Goal: Information Seeking & Learning: Learn about a topic

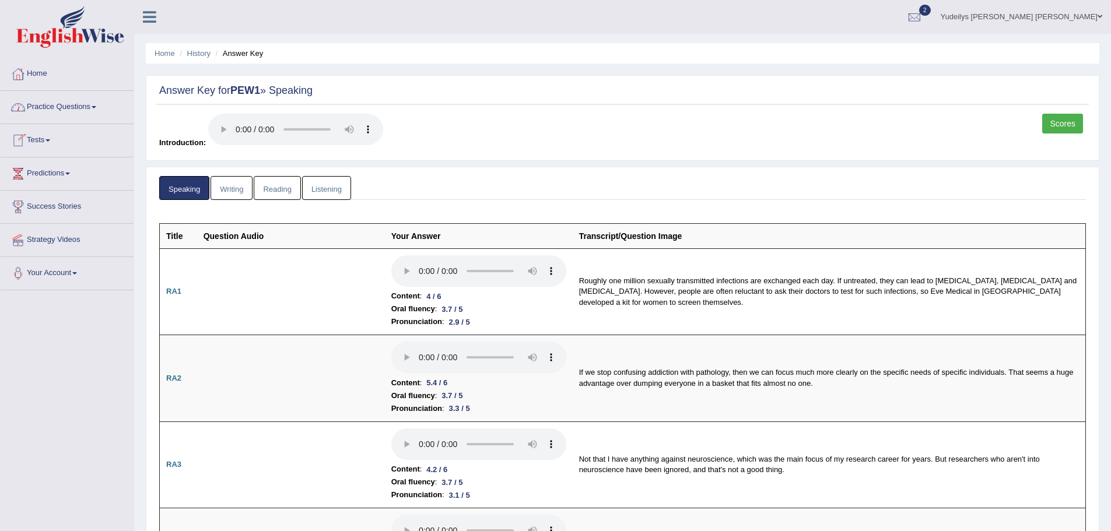
click at [96, 104] on link "Practice Questions" at bounding box center [67, 105] width 133 height 29
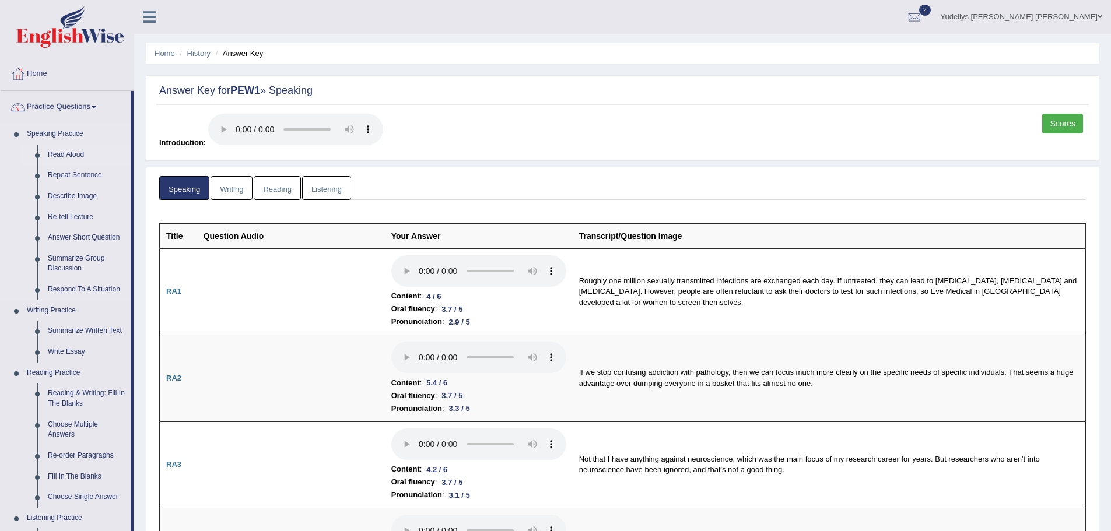
click at [68, 156] on link "Read Aloud" at bounding box center [87, 155] width 88 height 21
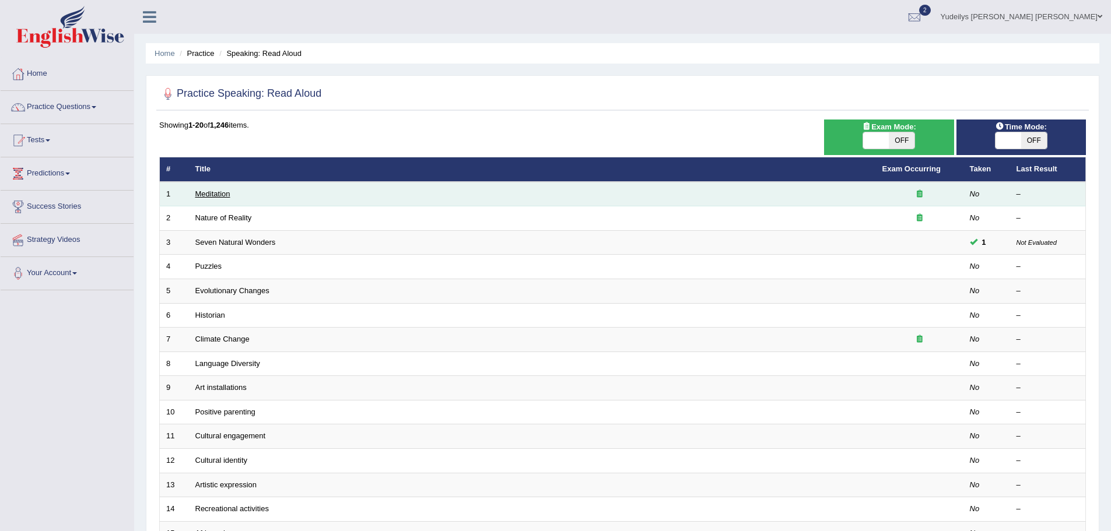
click at [219, 194] on link "Meditation" at bounding box center [212, 194] width 35 height 9
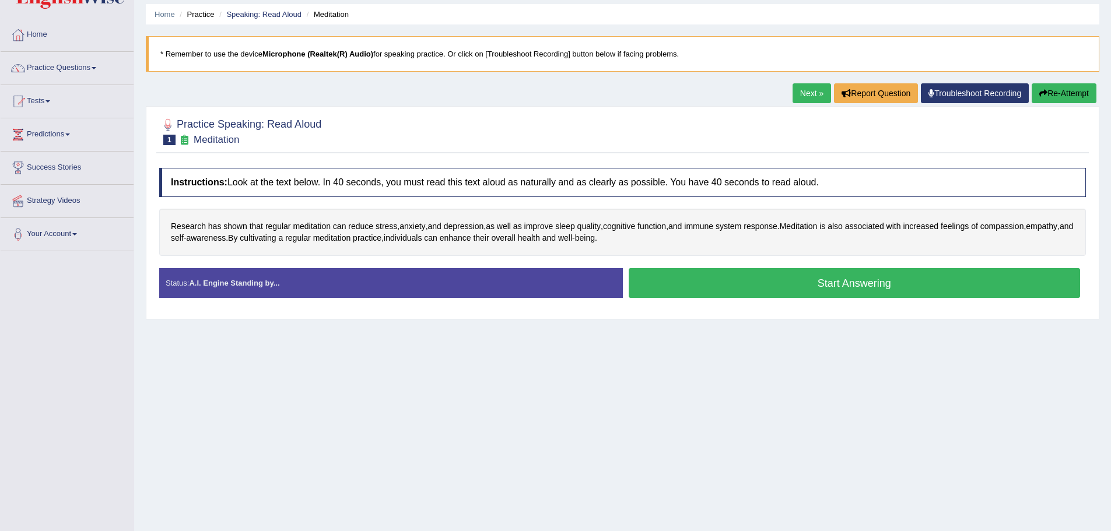
scroll to position [58, 0]
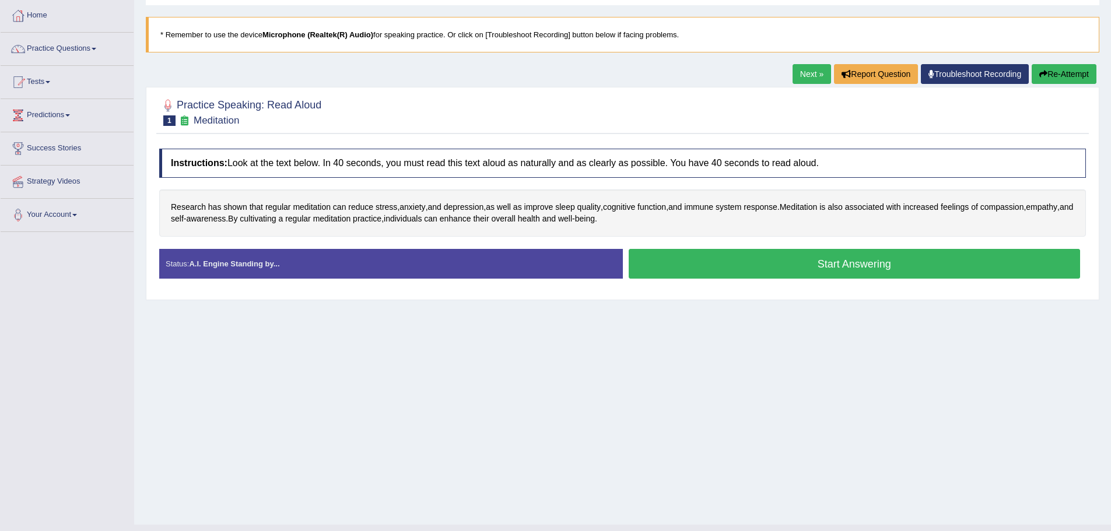
click at [790, 263] on button "Start Answering" at bounding box center [855, 264] width 452 height 30
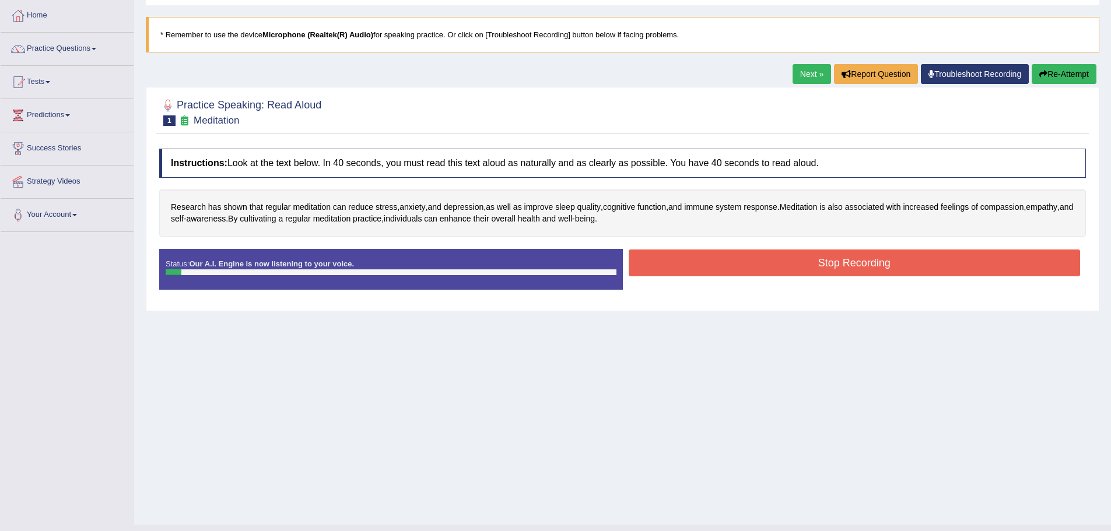
click at [786, 263] on button "Stop Recording" at bounding box center [855, 263] width 452 height 27
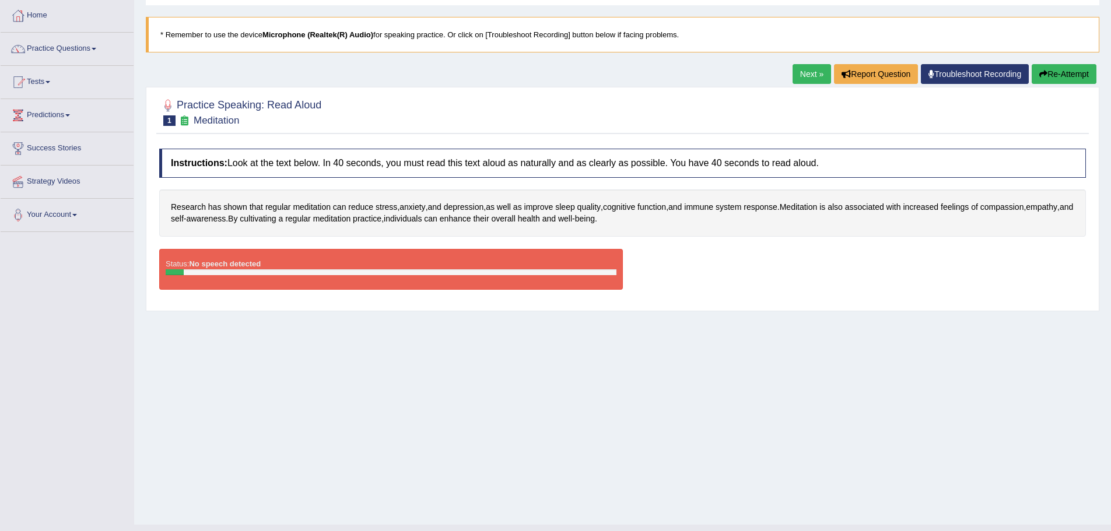
click at [1076, 76] on button "Re-Attempt" at bounding box center [1064, 74] width 65 height 20
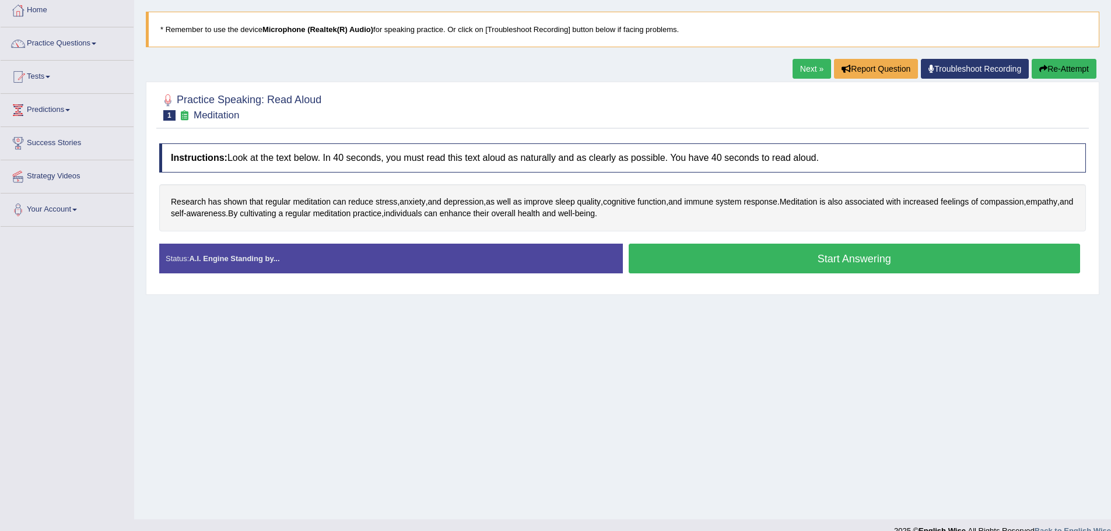
scroll to position [81, 0]
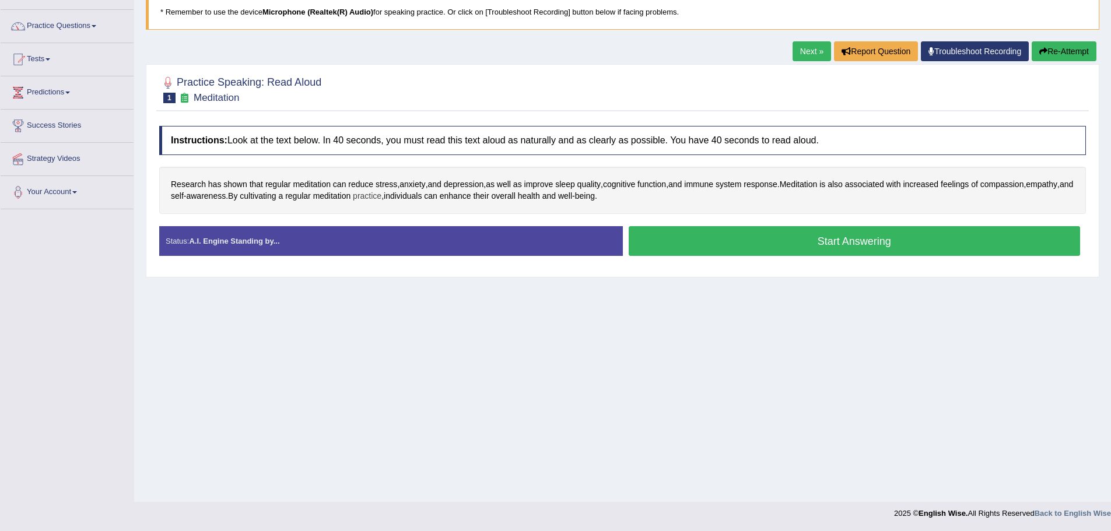
click at [382, 200] on span "practice" at bounding box center [367, 196] width 29 height 12
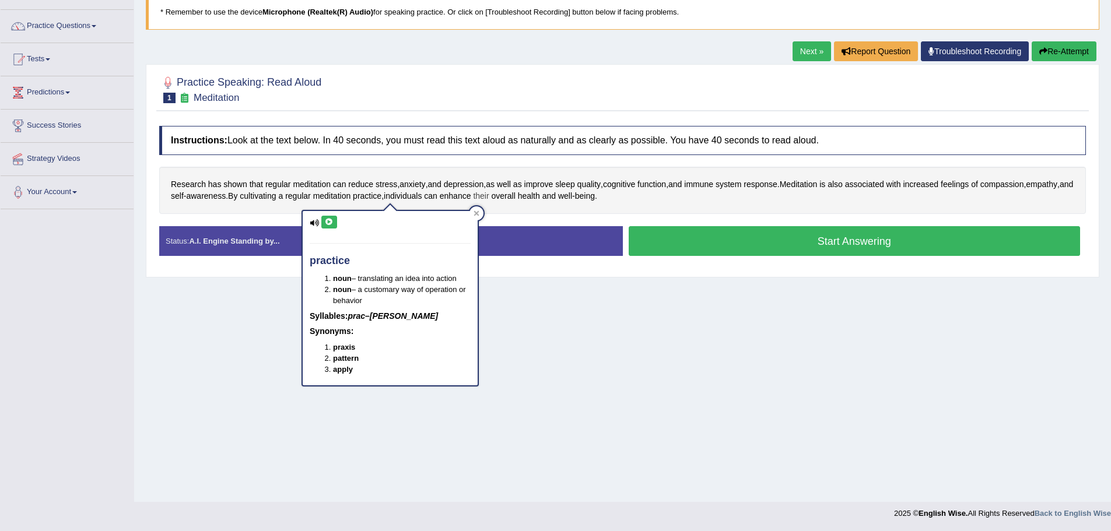
click at [489, 201] on span "their" at bounding box center [481, 196] width 16 height 12
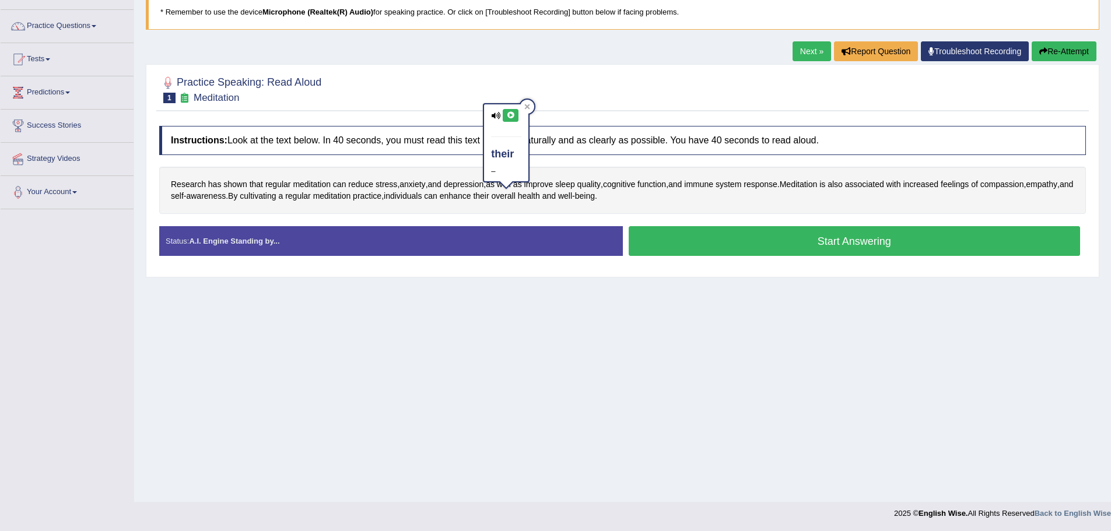
click at [837, 239] on button "Start Answering" at bounding box center [855, 241] width 452 height 30
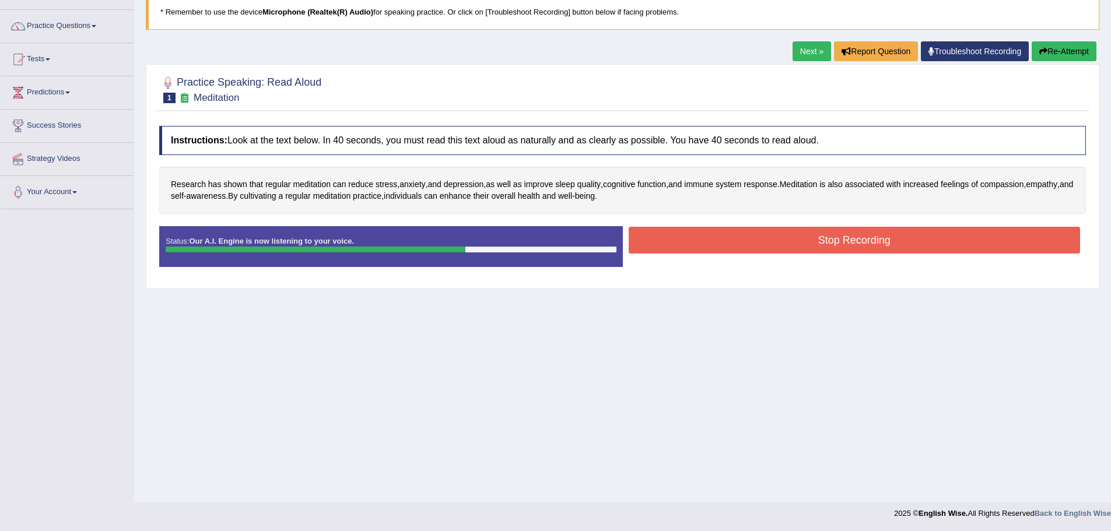
click at [835, 244] on button "Stop Recording" at bounding box center [855, 240] width 452 height 27
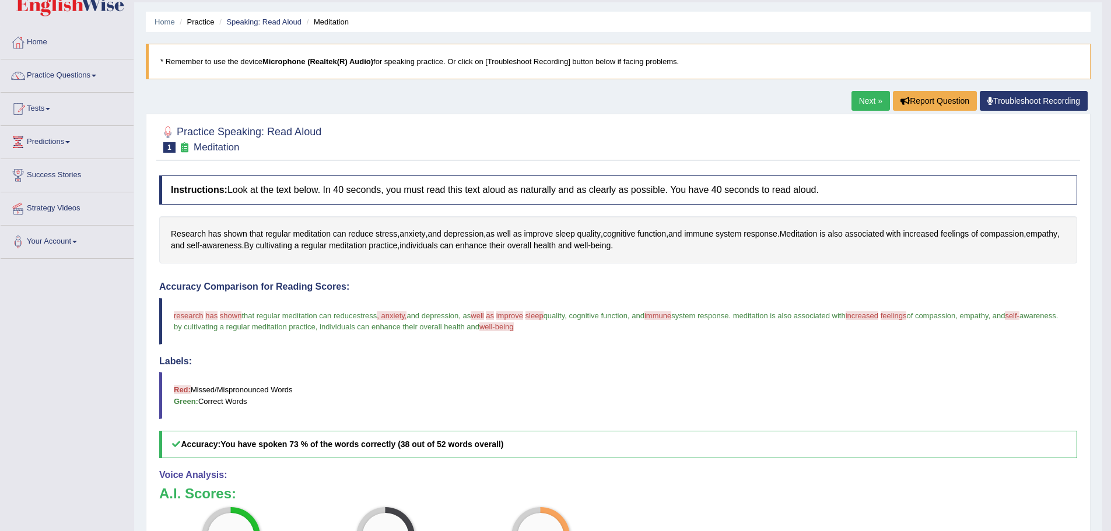
scroll to position [0, 0]
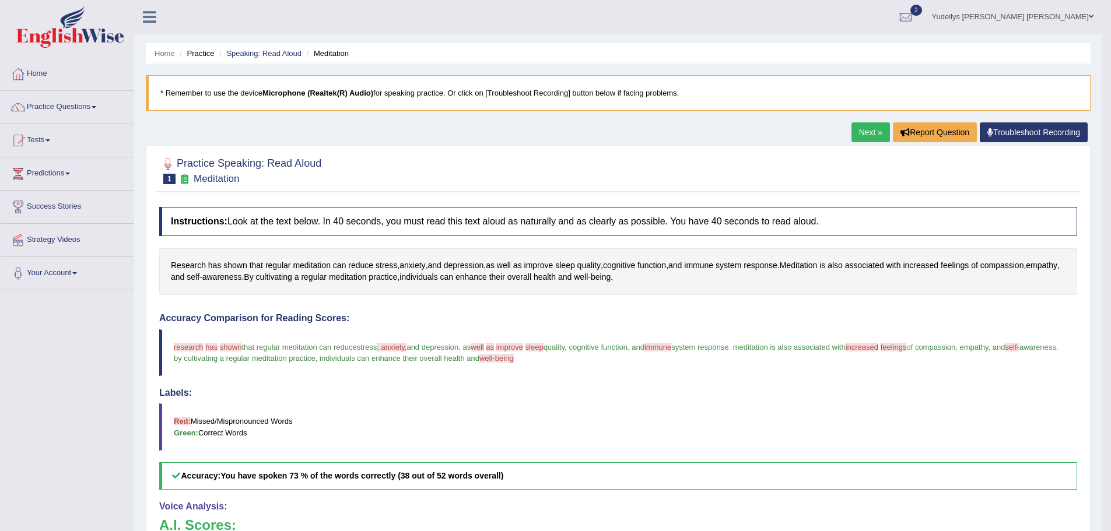
click at [866, 132] on link "Next »" at bounding box center [871, 133] width 39 height 20
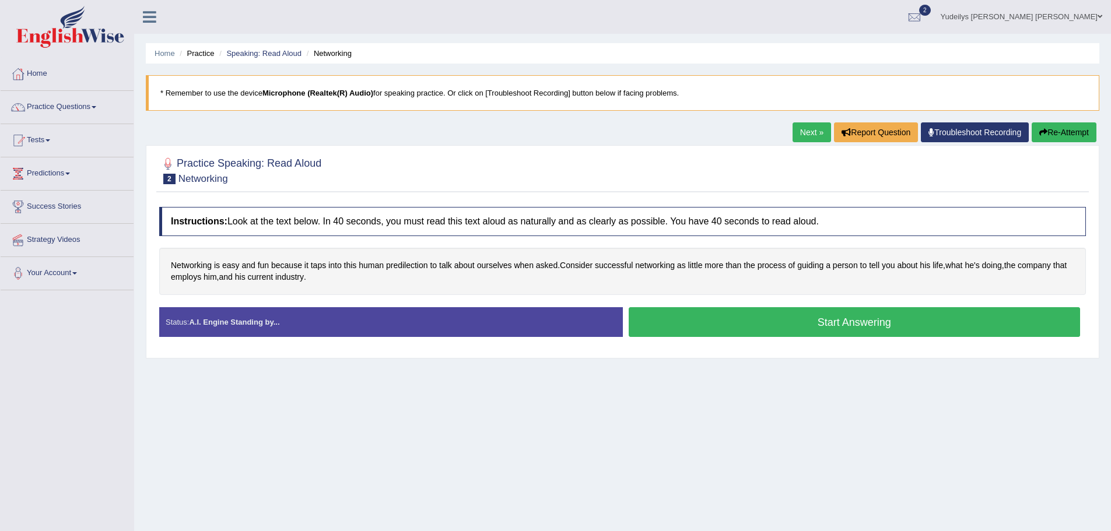
click at [746, 270] on div "Networking is easy and fun because it taps into this human predilection to talk…" at bounding box center [622, 271] width 927 height 47
drag, startPoint x: 725, startPoint y: 314, endPoint x: 670, endPoint y: 317, distance: 55.5
click at [723, 314] on button "Start Answering" at bounding box center [855, 322] width 452 height 30
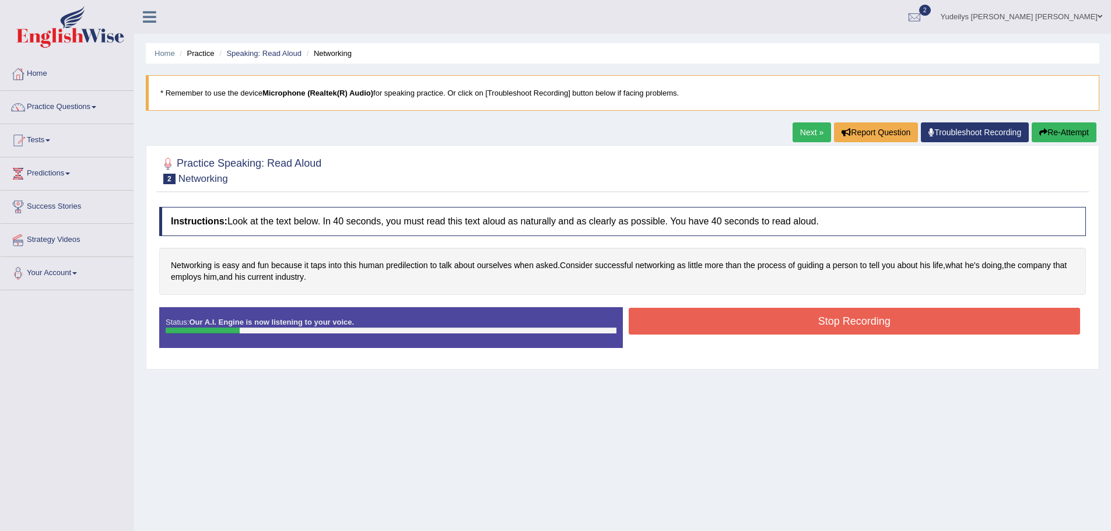
click at [1059, 131] on button "Re-Attempt" at bounding box center [1064, 133] width 65 height 20
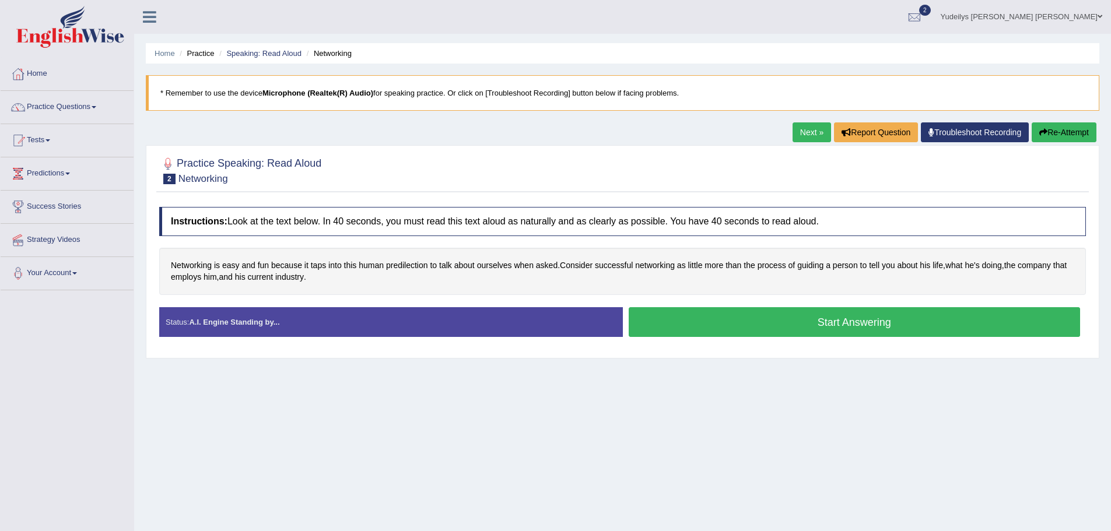
click at [750, 320] on button "Start Answering" at bounding box center [855, 322] width 452 height 30
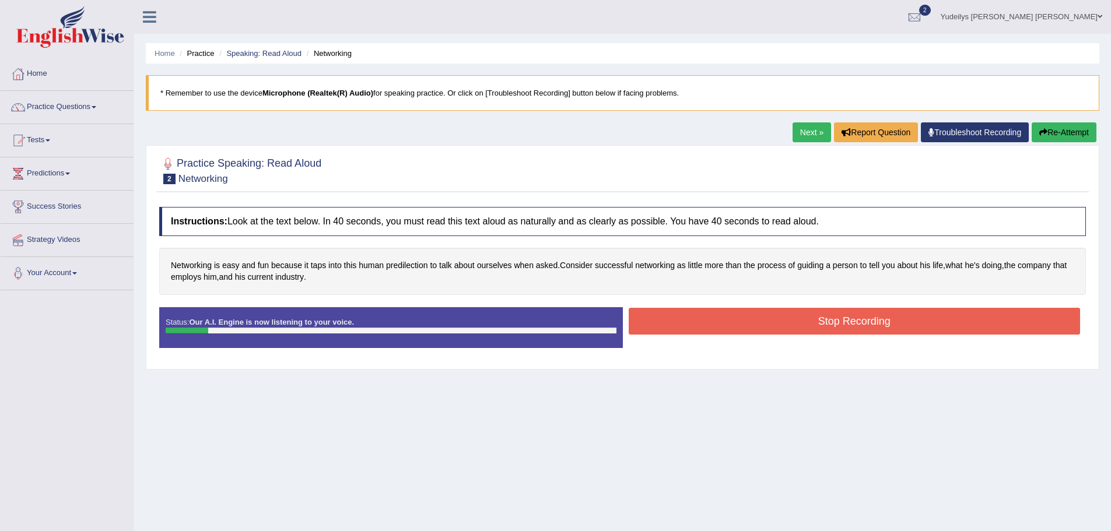
click at [1075, 132] on button "Re-Attempt" at bounding box center [1064, 133] width 65 height 20
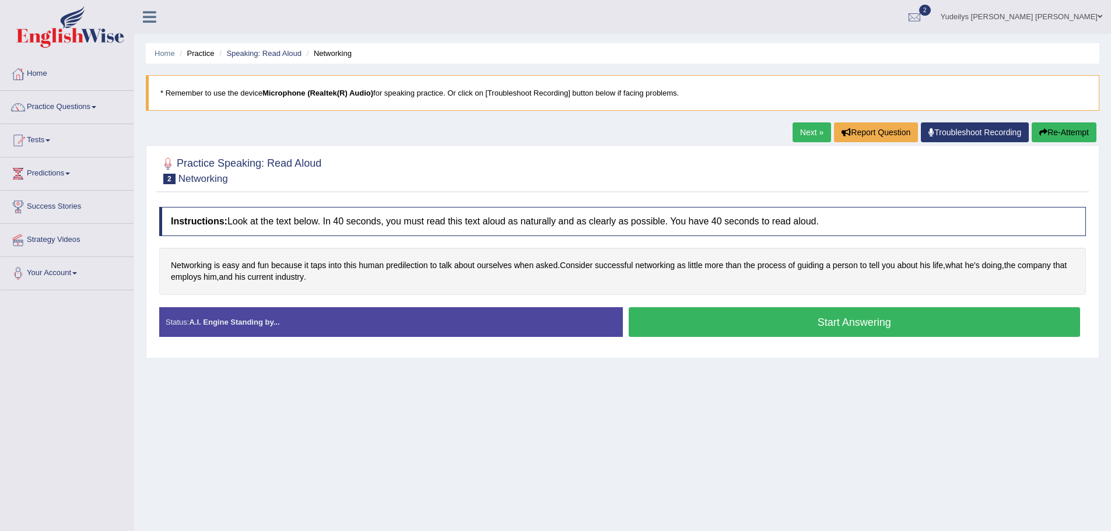
click at [813, 323] on button "Start Answering" at bounding box center [855, 322] width 452 height 30
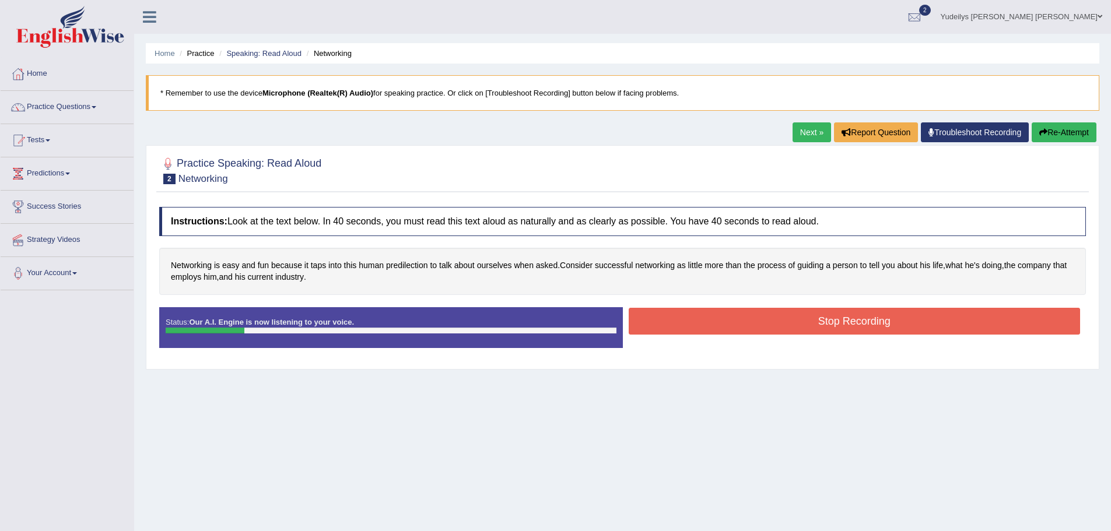
click at [1080, 128] on button "Re-Attempt" at bounding box center [1064, 133] width 65 height 20
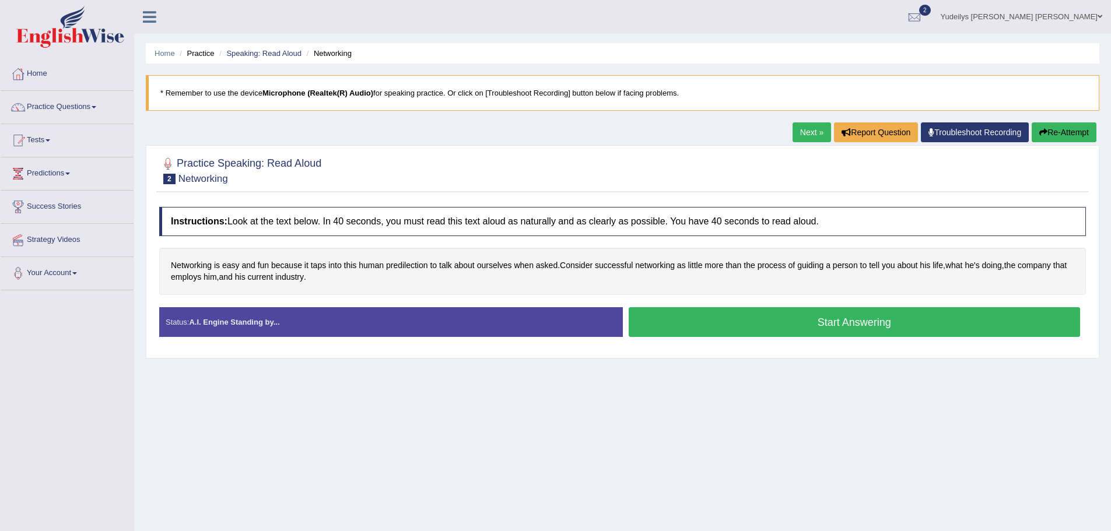
click at [813, 319] on button "Start Answering" at bounding box center [855, 322] width 452 height 30
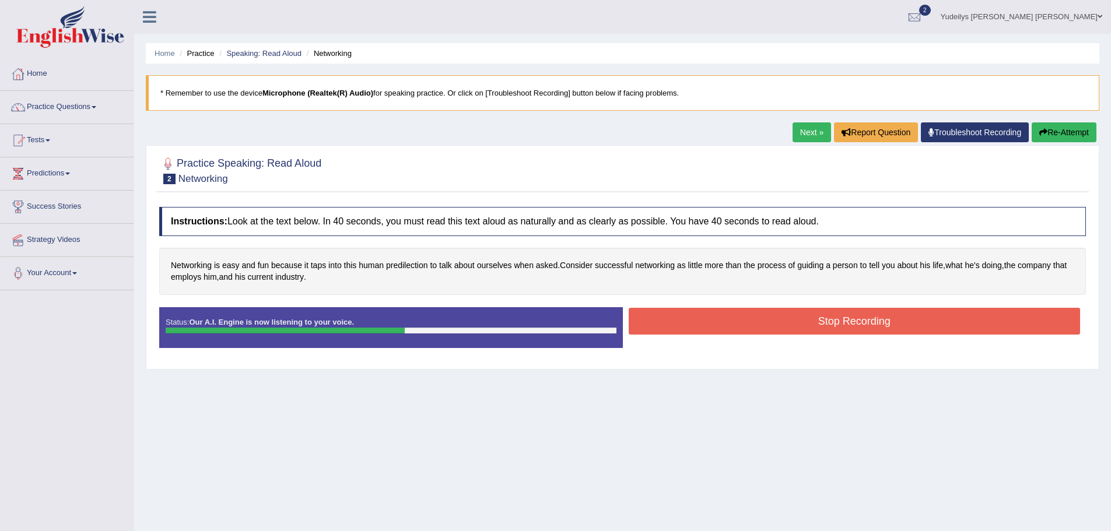
click at [888, 316] on button "Stop Recording" at bounding box center [855, 321] width 452 height 27
